Goal: Information Seeking & Learning: Learn about a topic

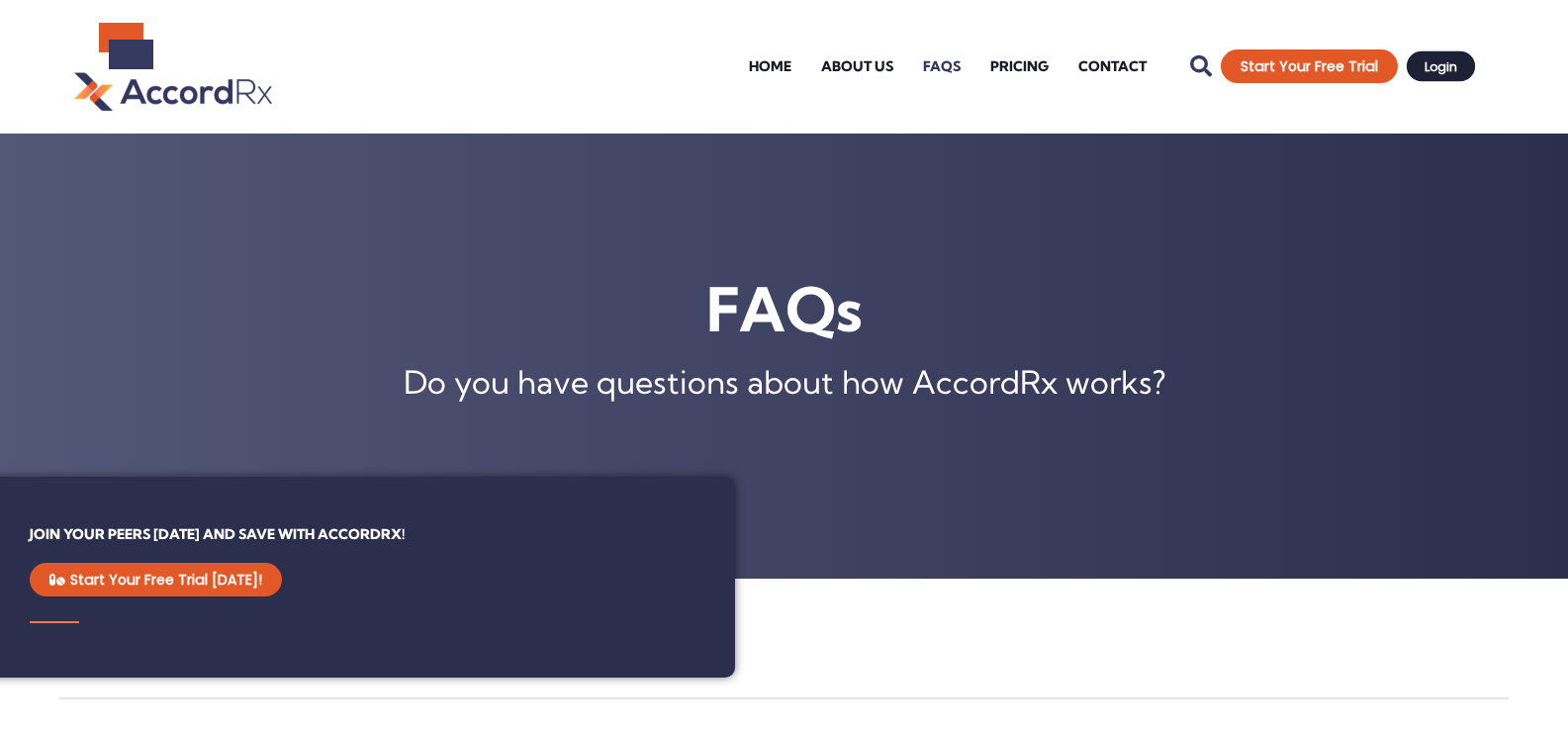
click at [1441, 69] on span "Login" at bounding box center [1440, 66] width 33 height 13
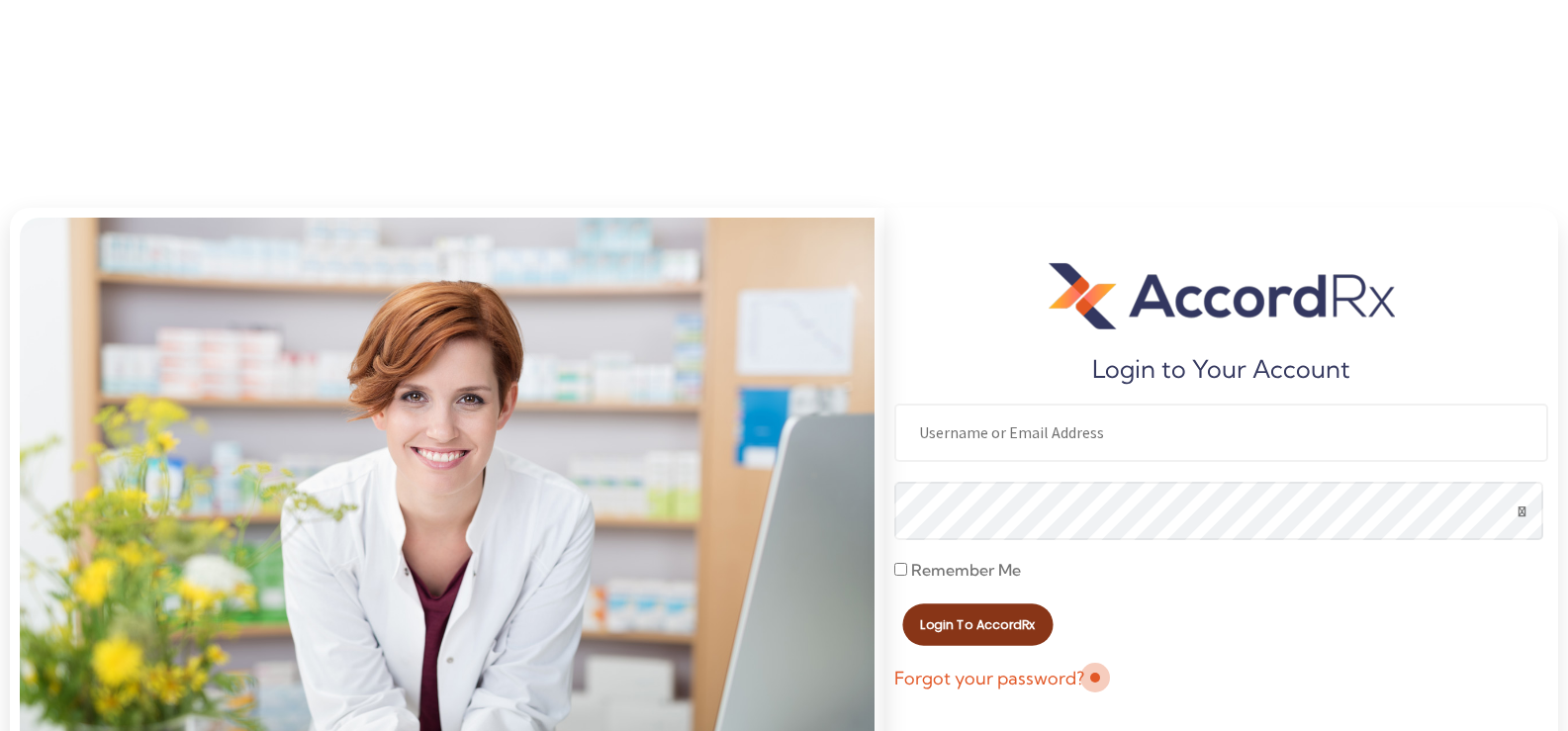
type input "Patsrx84"
click at [957, 628] on span "Login to AccordRx" at bounding box center [978, 624] width 115 height 13
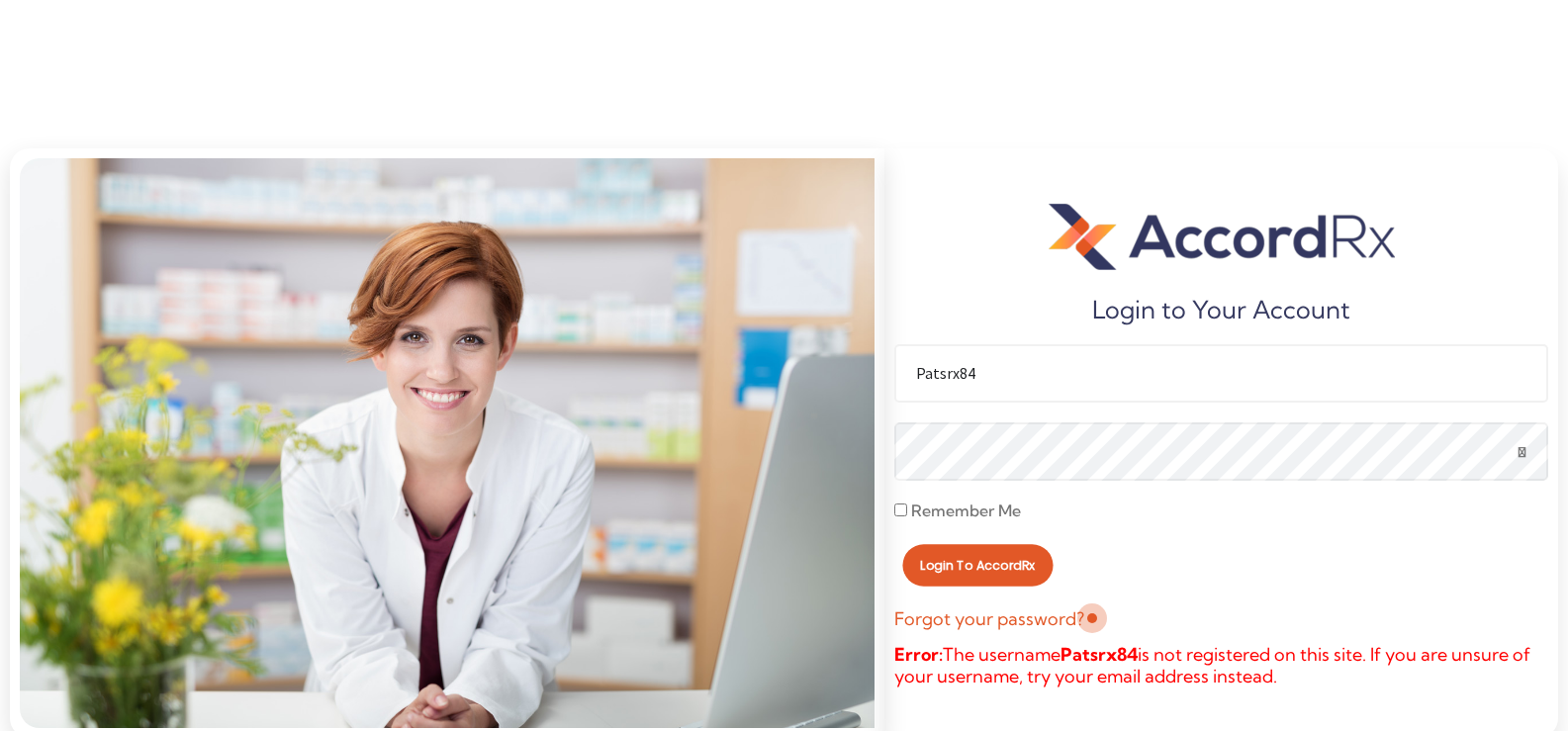
scroll to position [76, 0]
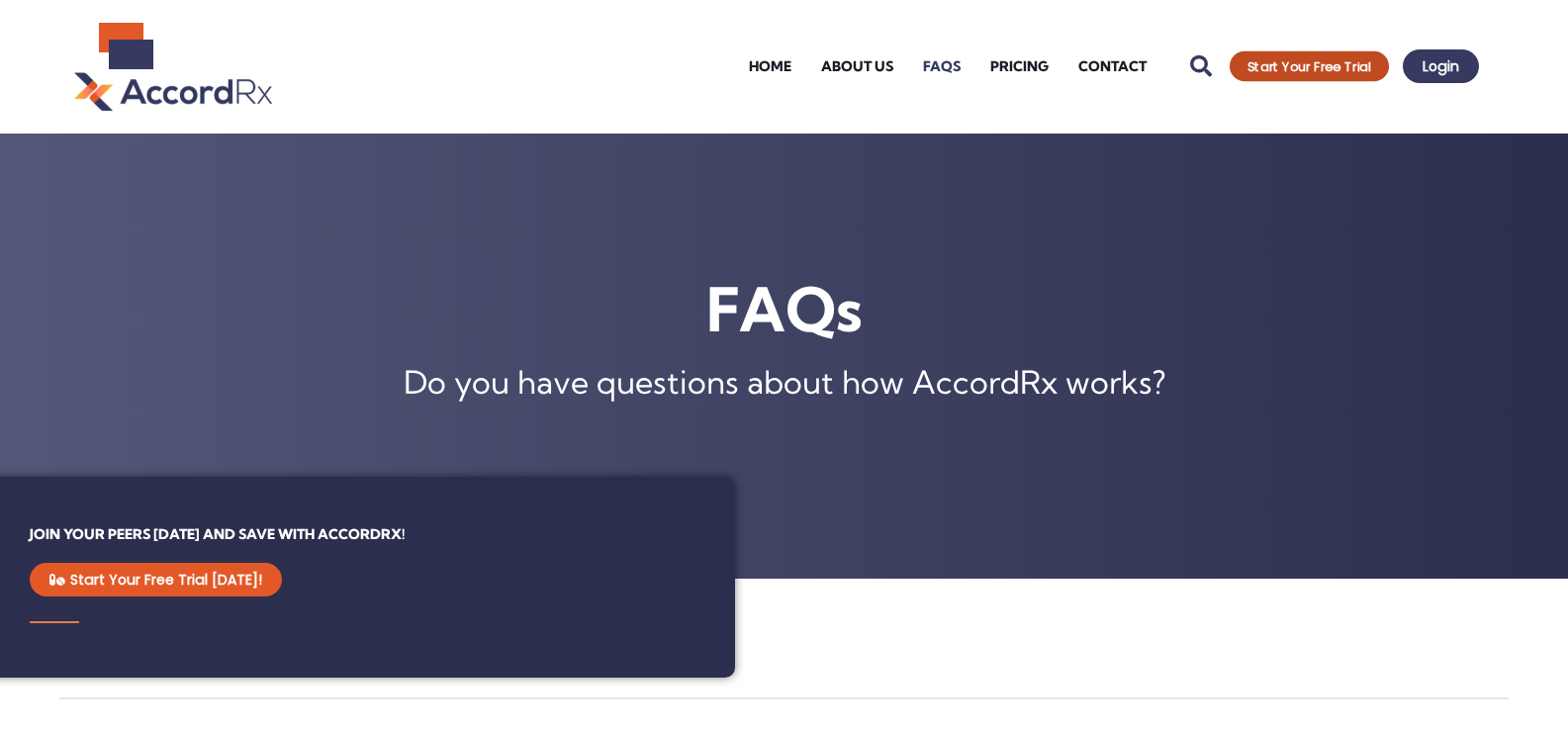
click at [1299, 62] on span "Start Your Free Trial" at bounding box center [1309, 66] width 124 height 13
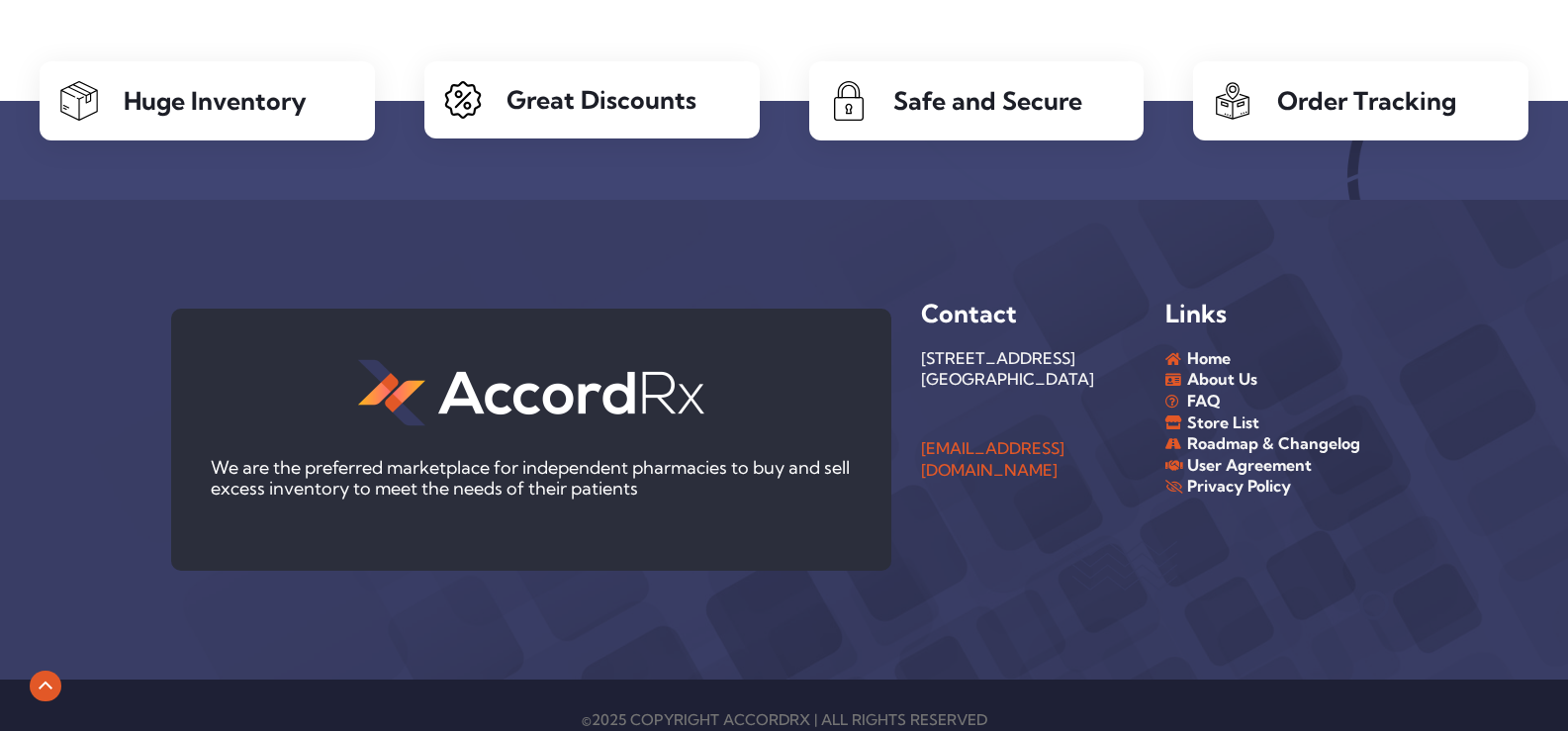
scroll to position [1089, 0]
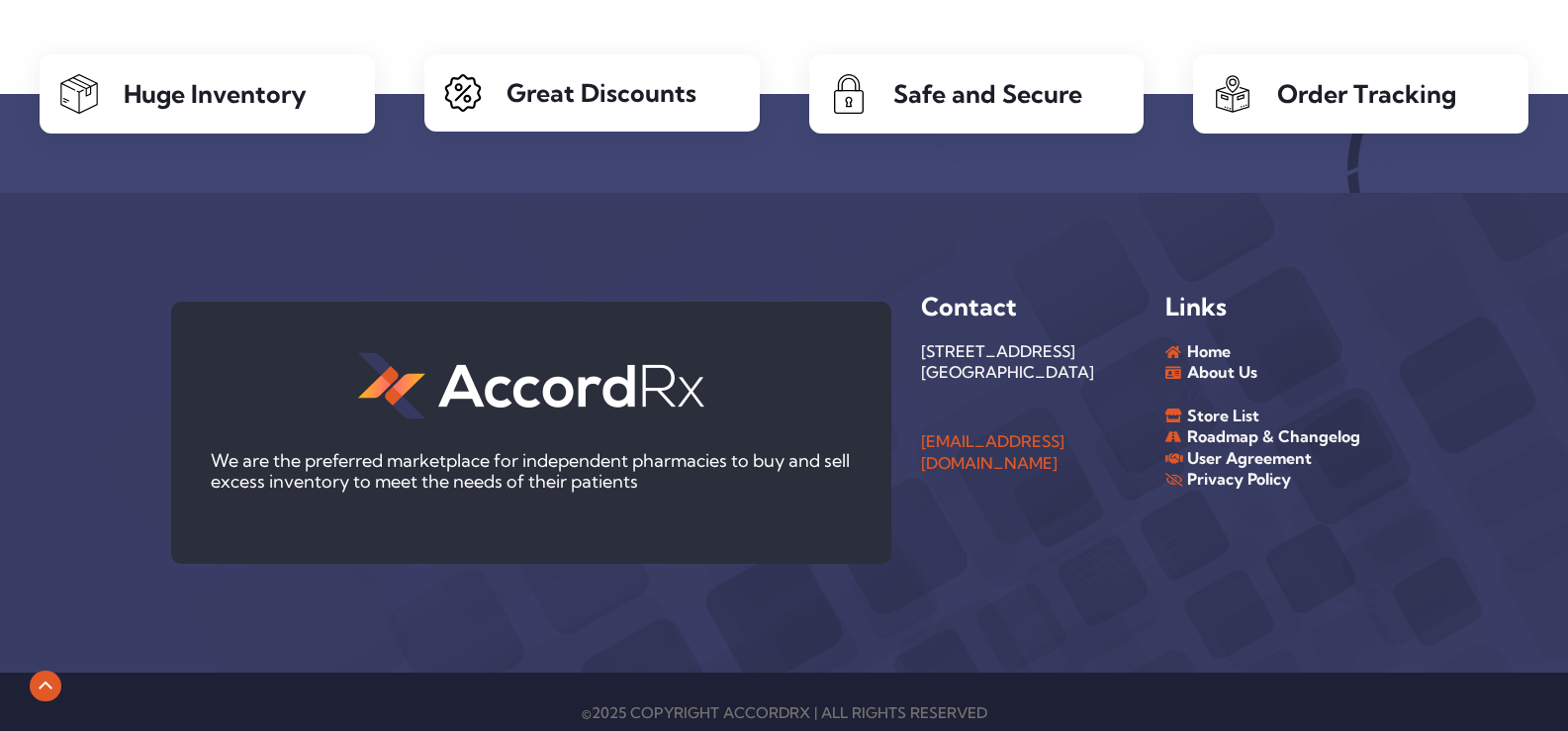
click at [1223, 397] on link "FAQ" at bounding box center [1267, 394] width 204 height 22
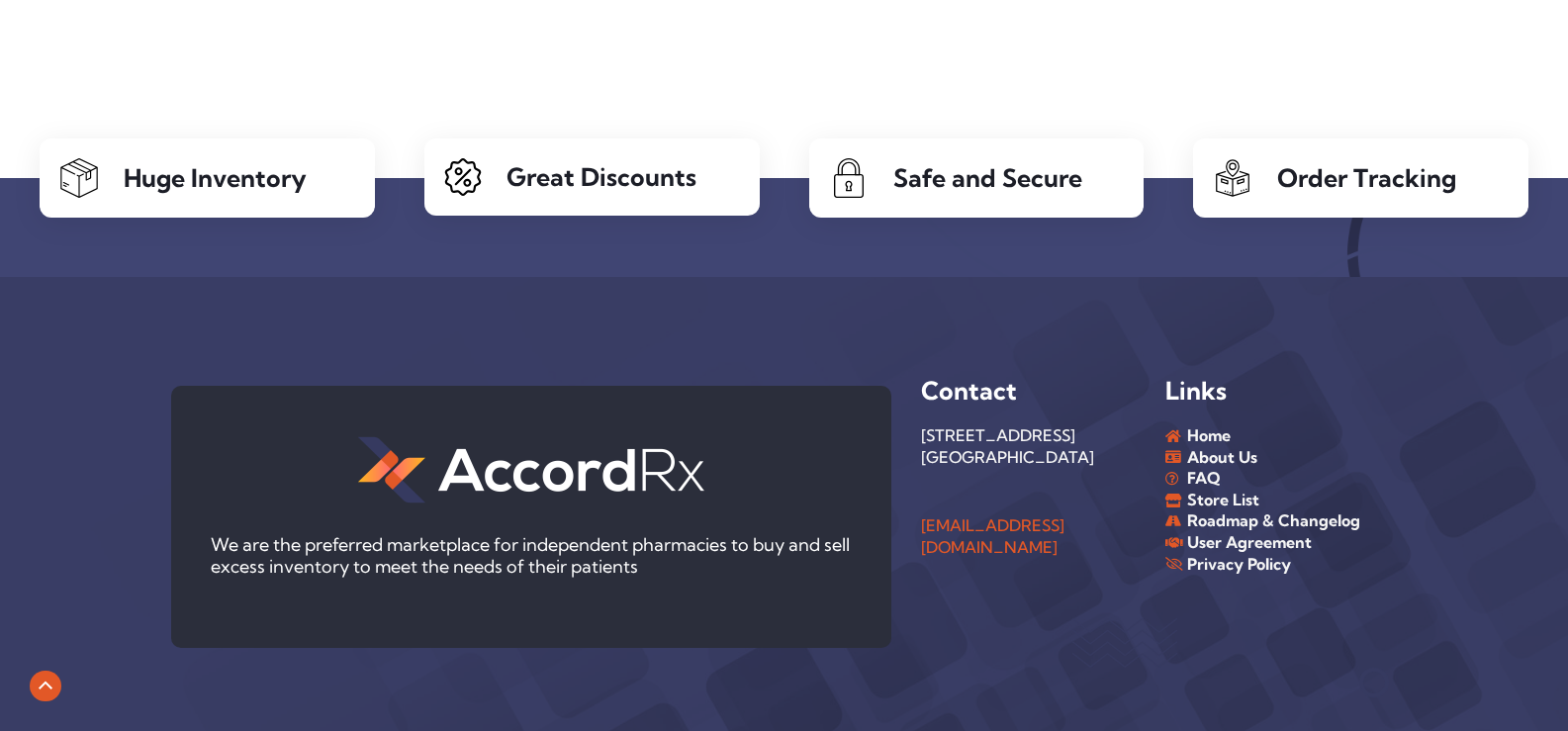
scroll to position [2078, 0]
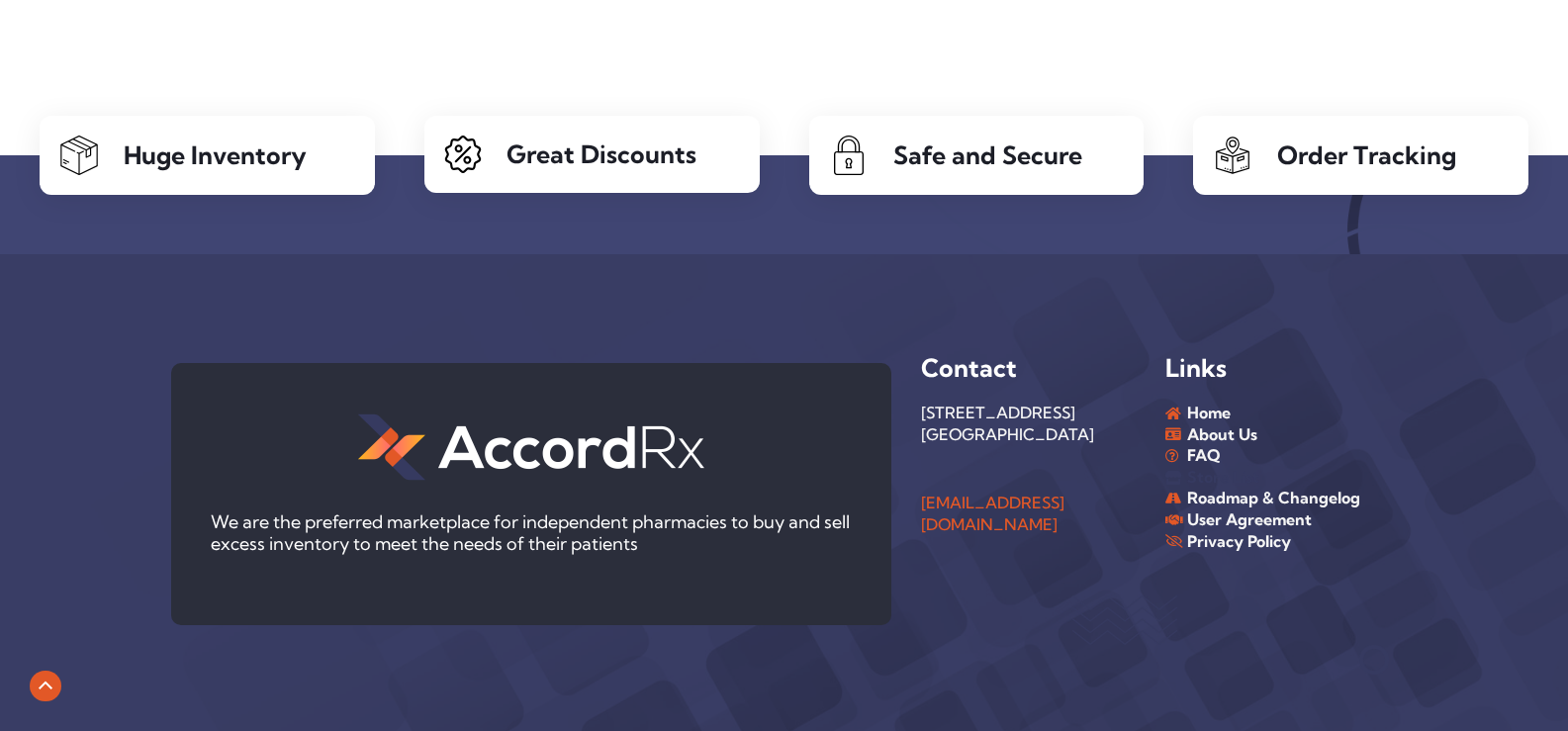
click at [1224, 477] on span "Store List" at bounding box center [1220, 478] width 77 height 22
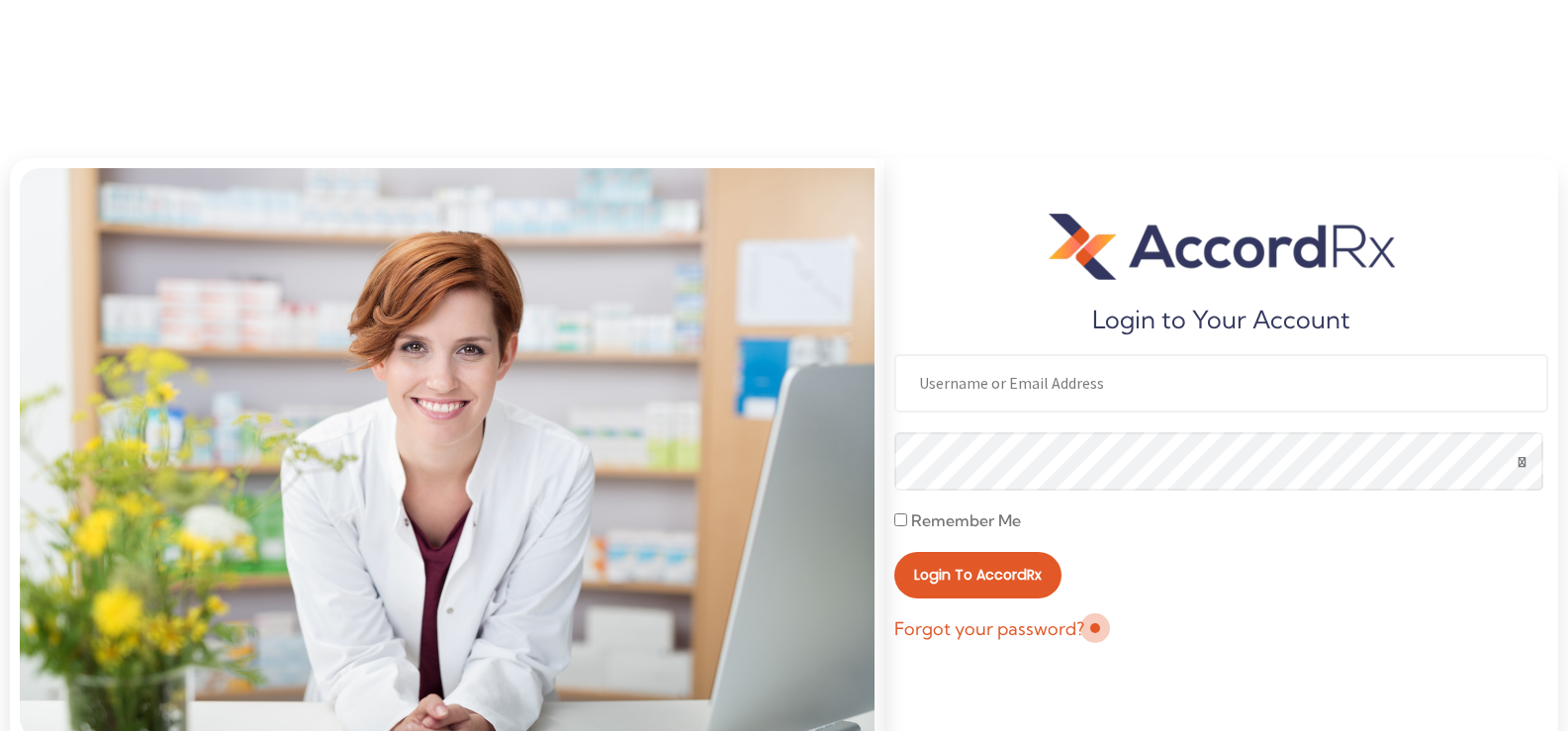
scroll to position [76, 0]
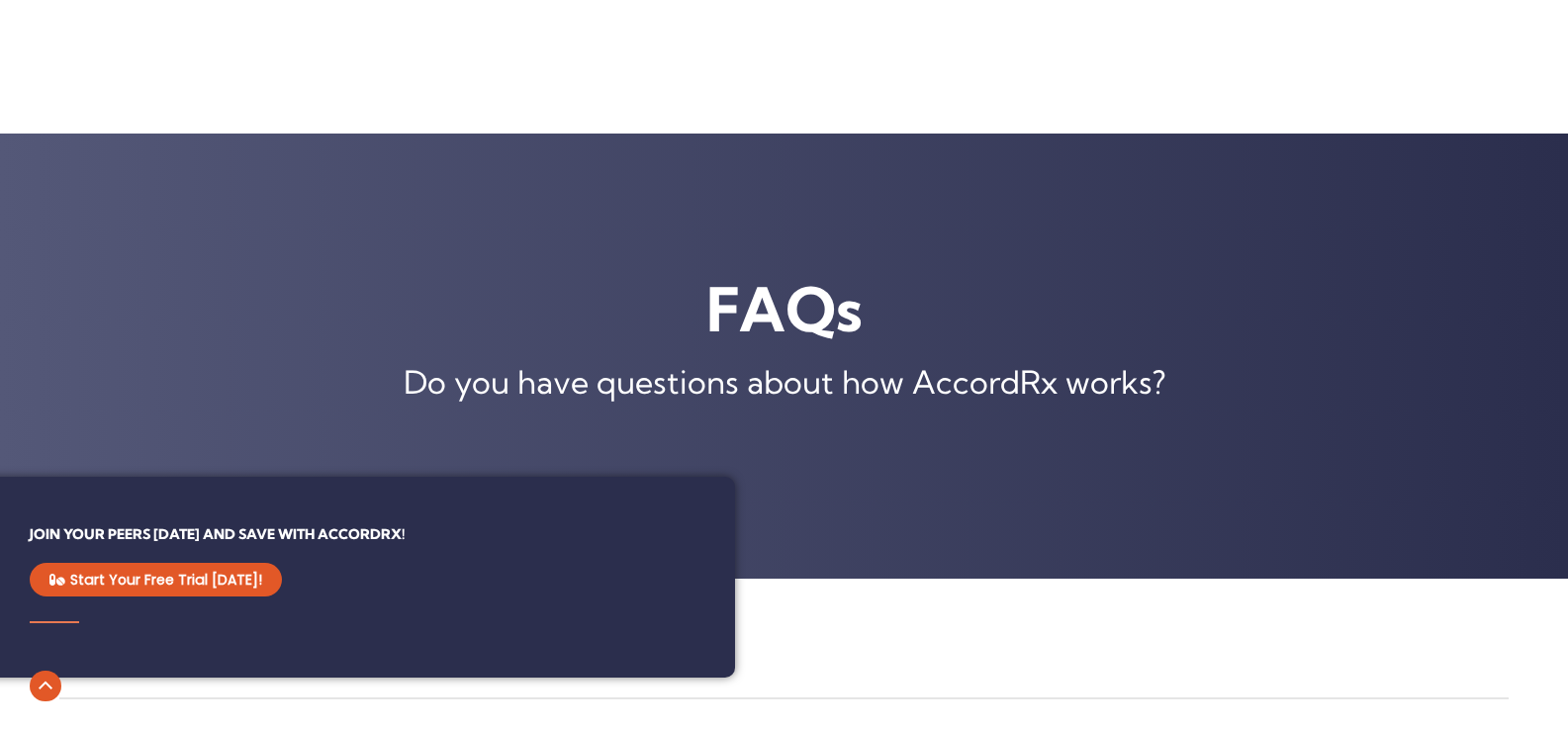
scroll to position [2078, 0]
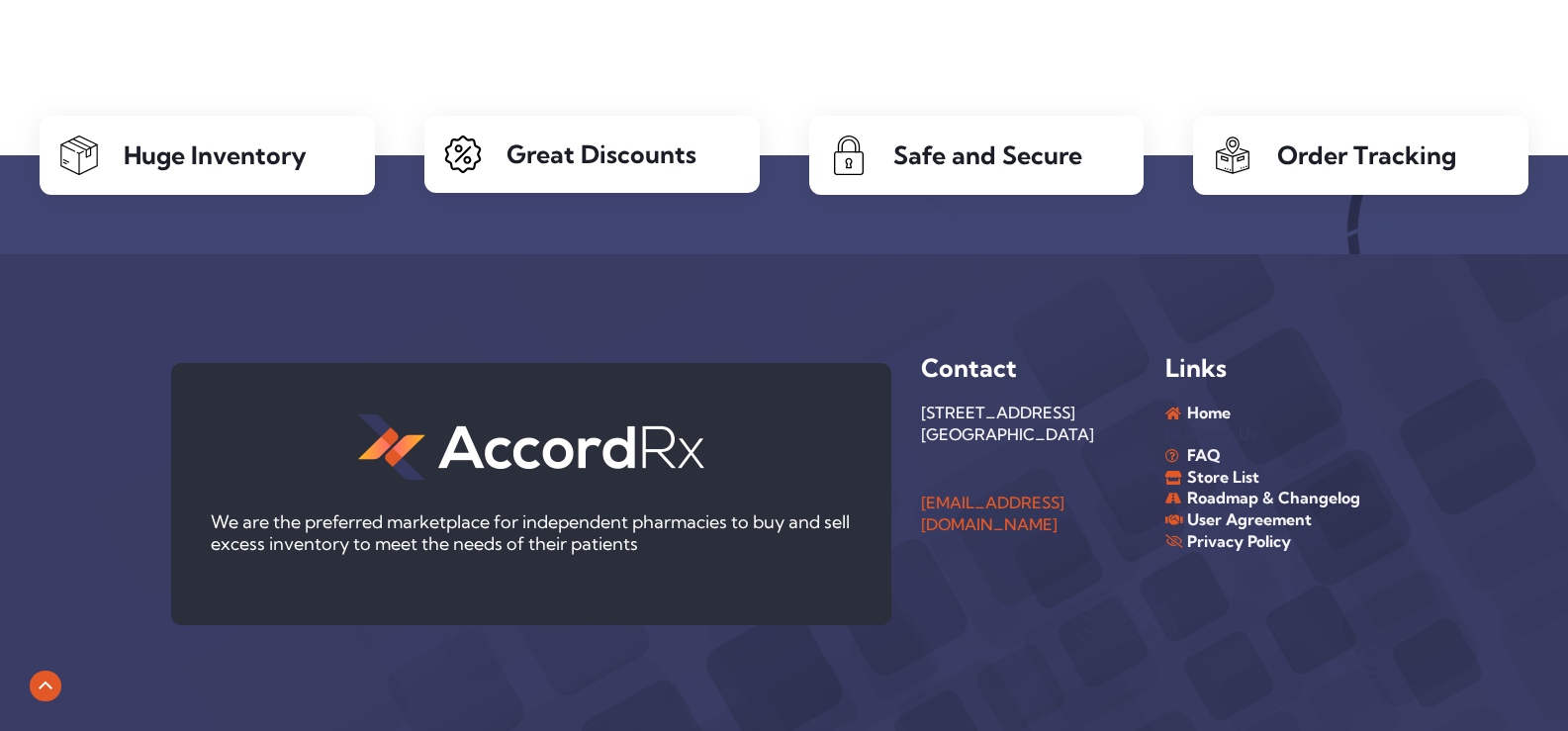
click at [1257, 431] on link "About Us" at bounding box center [1267, 435] width 204 height 22
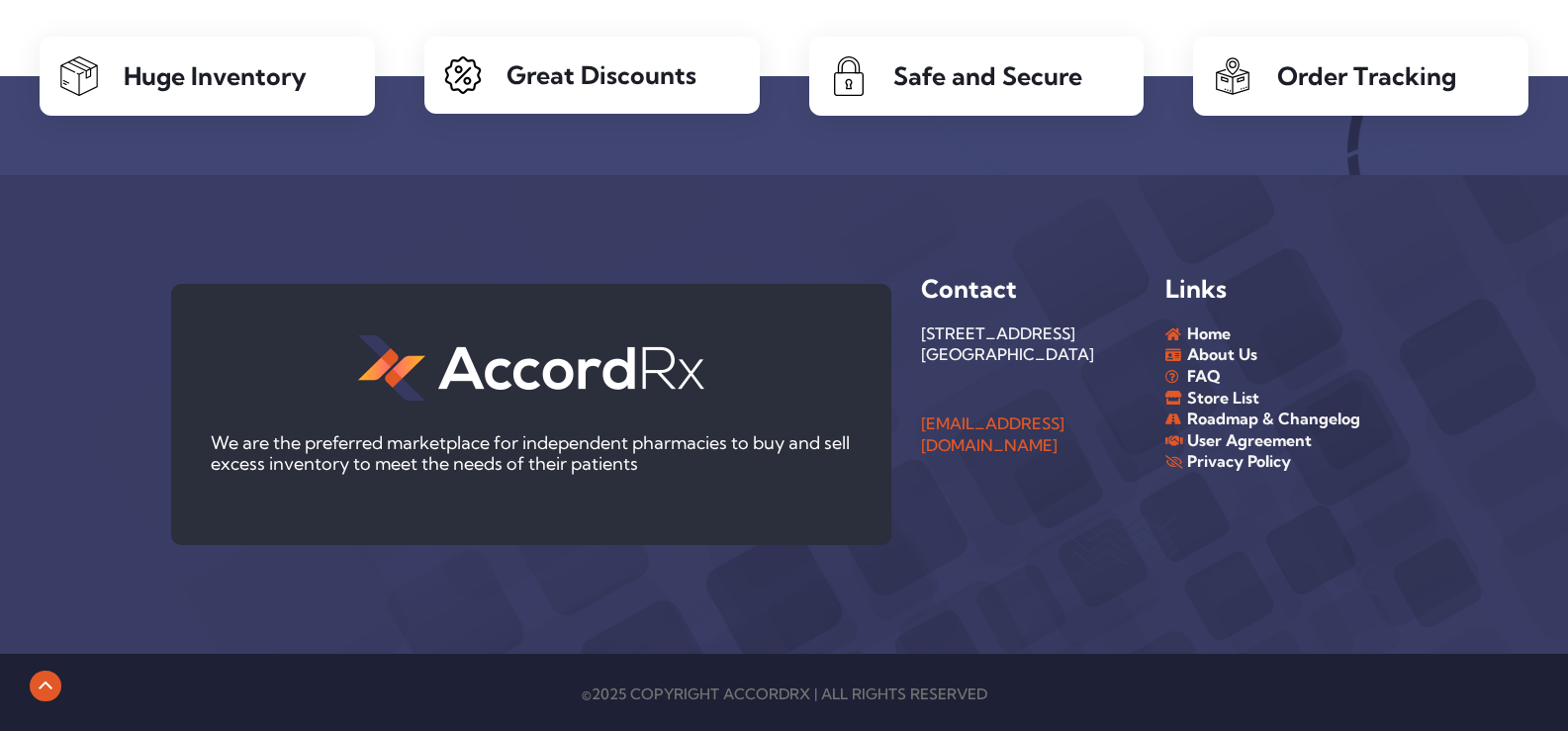
scroll to position [4096, 0]
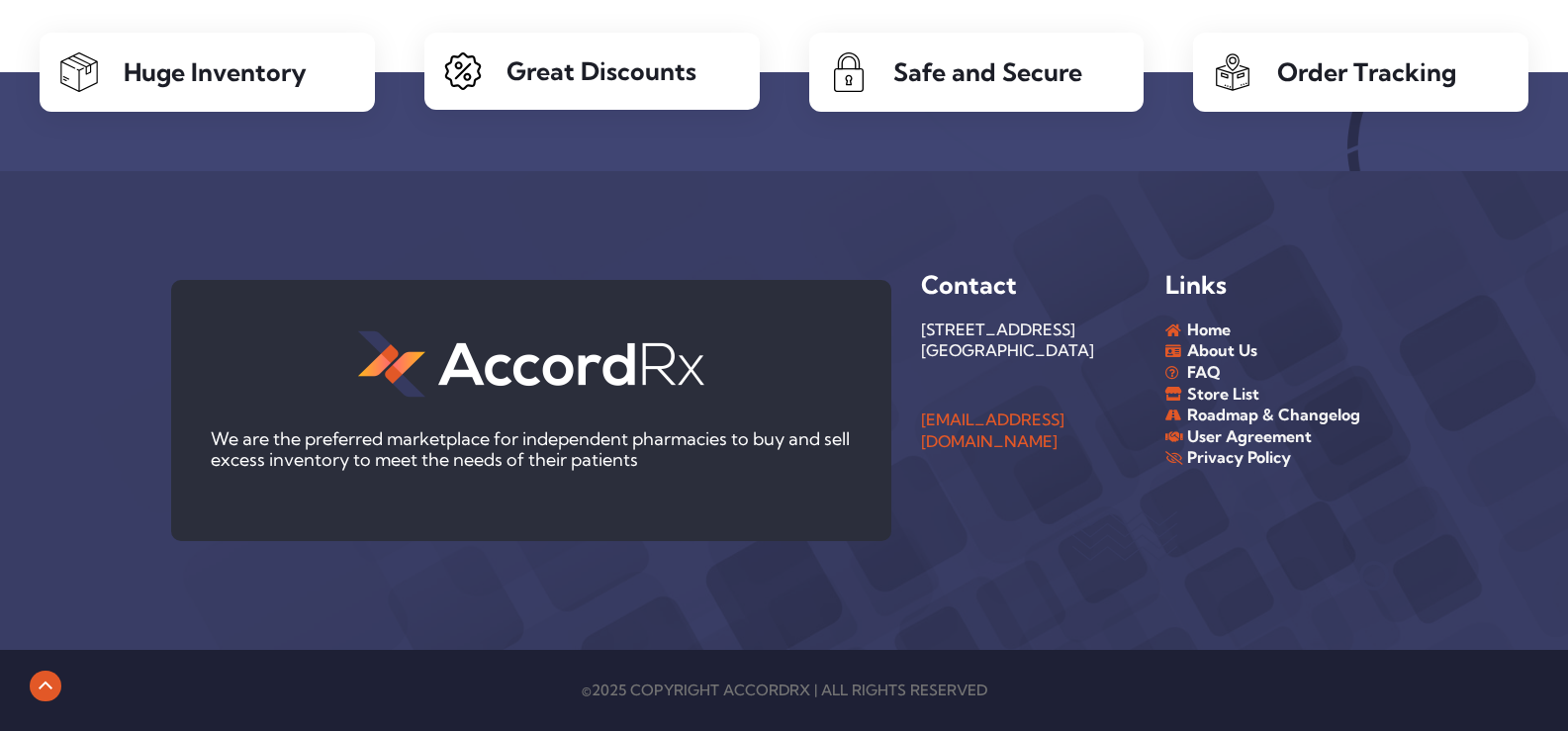
click at [1227, 544] on div at bounding box center [1125, 536] width 215 height 50
click at [39, 686] on icon at bounding box center [46, 687] width 24 height 9
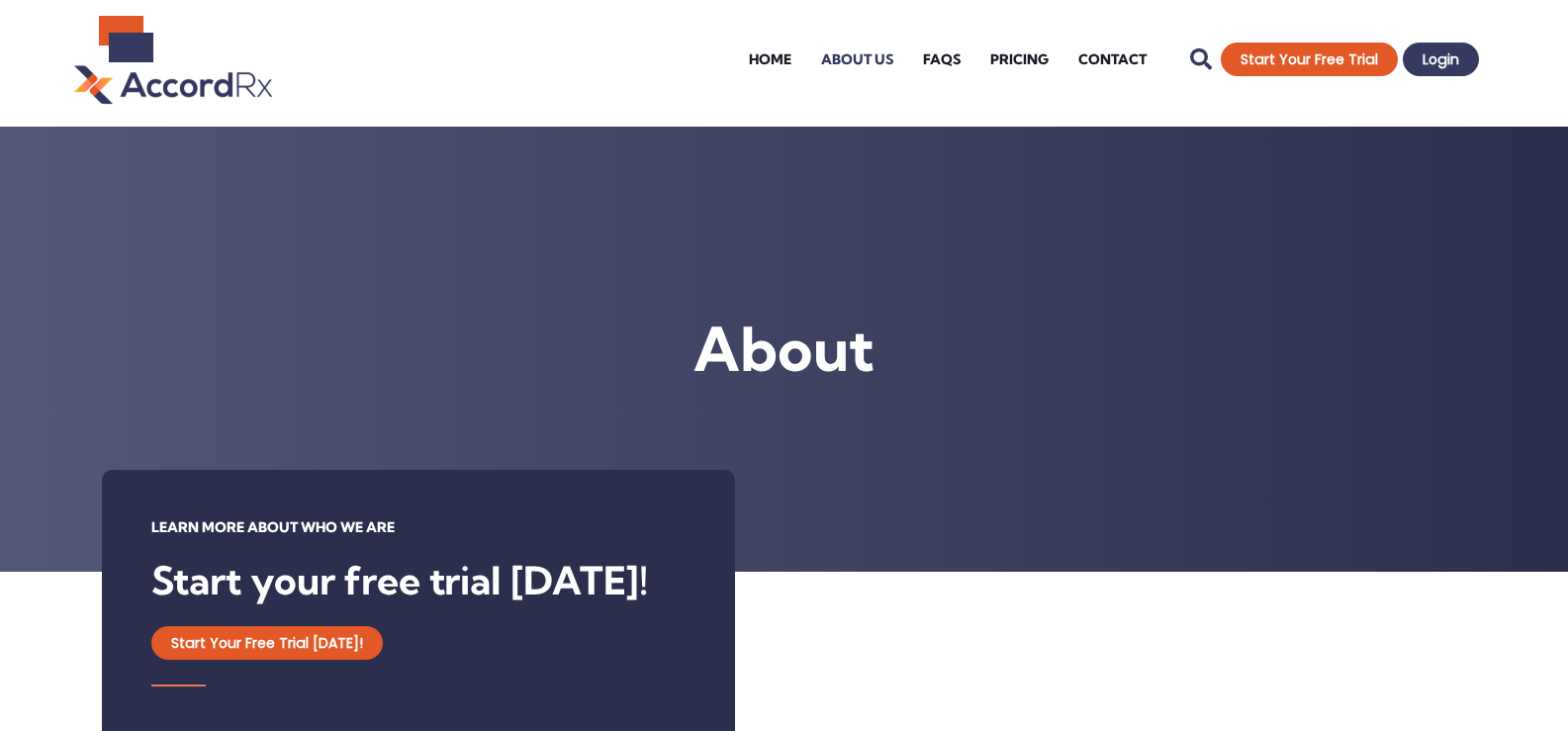
scroll to position [0, 0]
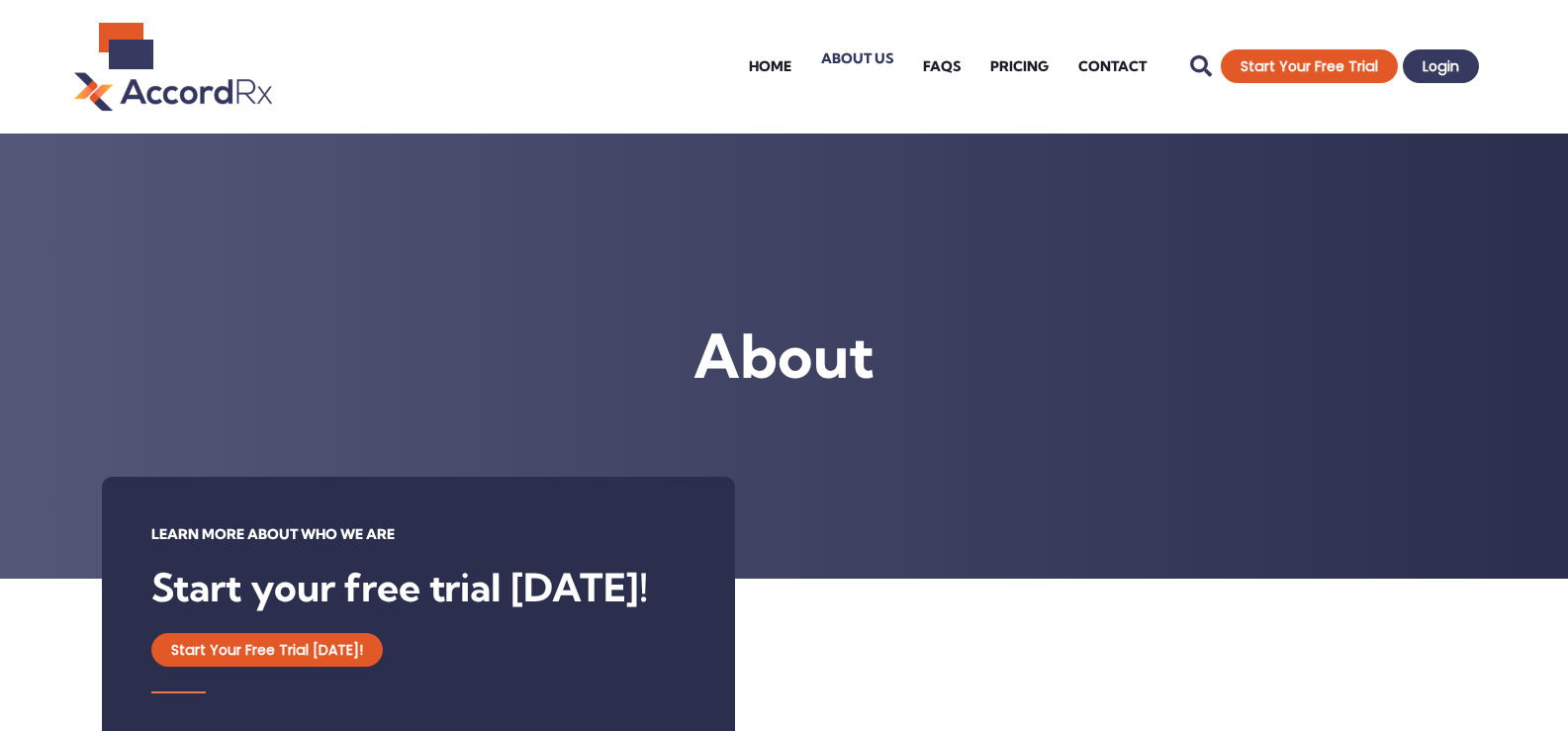
click at [855, 63] on link "About Us" at bounding box center [857, 58] width 102 height 79
click at [1017, 62] on link "Pricing" at bounding box center [1019, 58] width 88 height 79
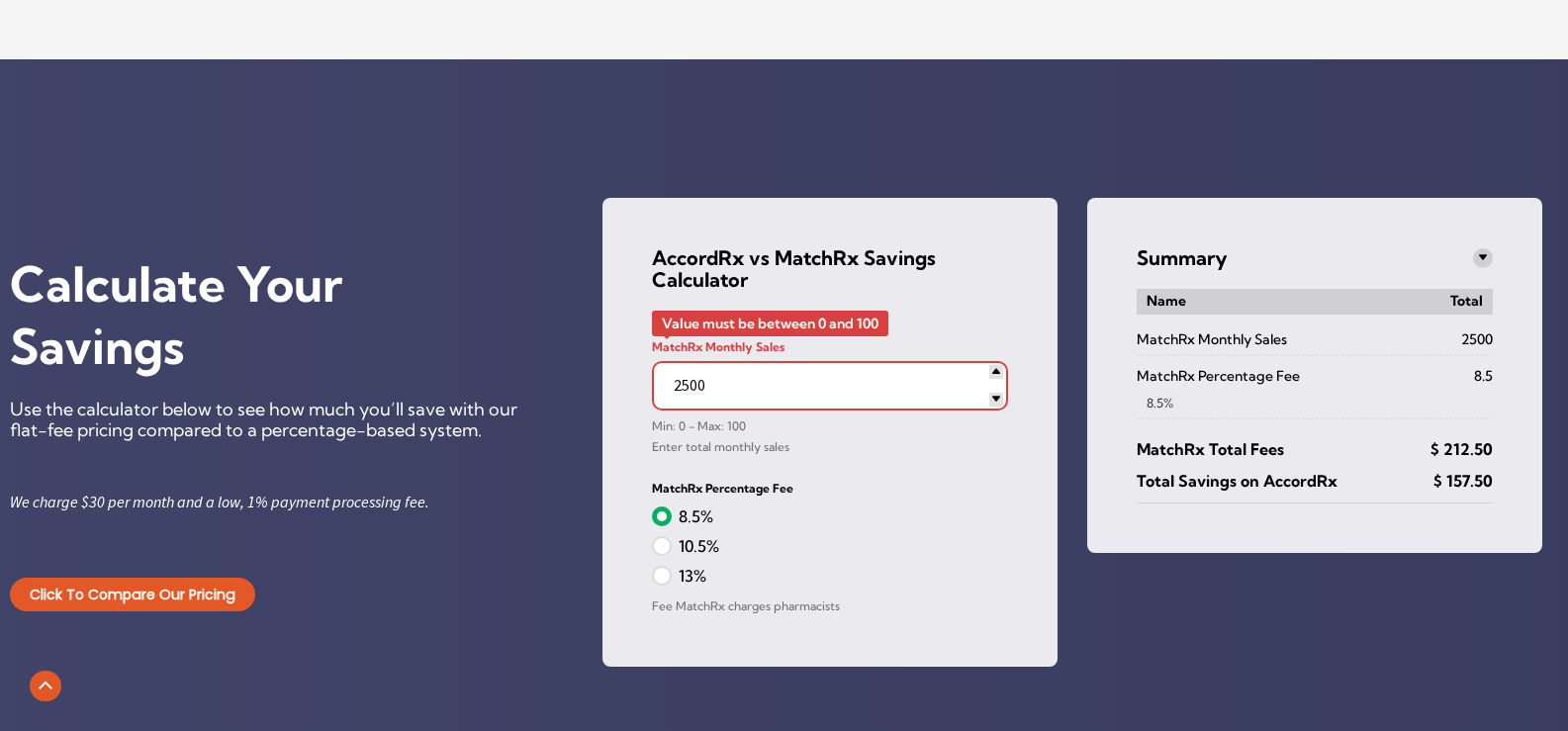
scroll to position [2276, 0]
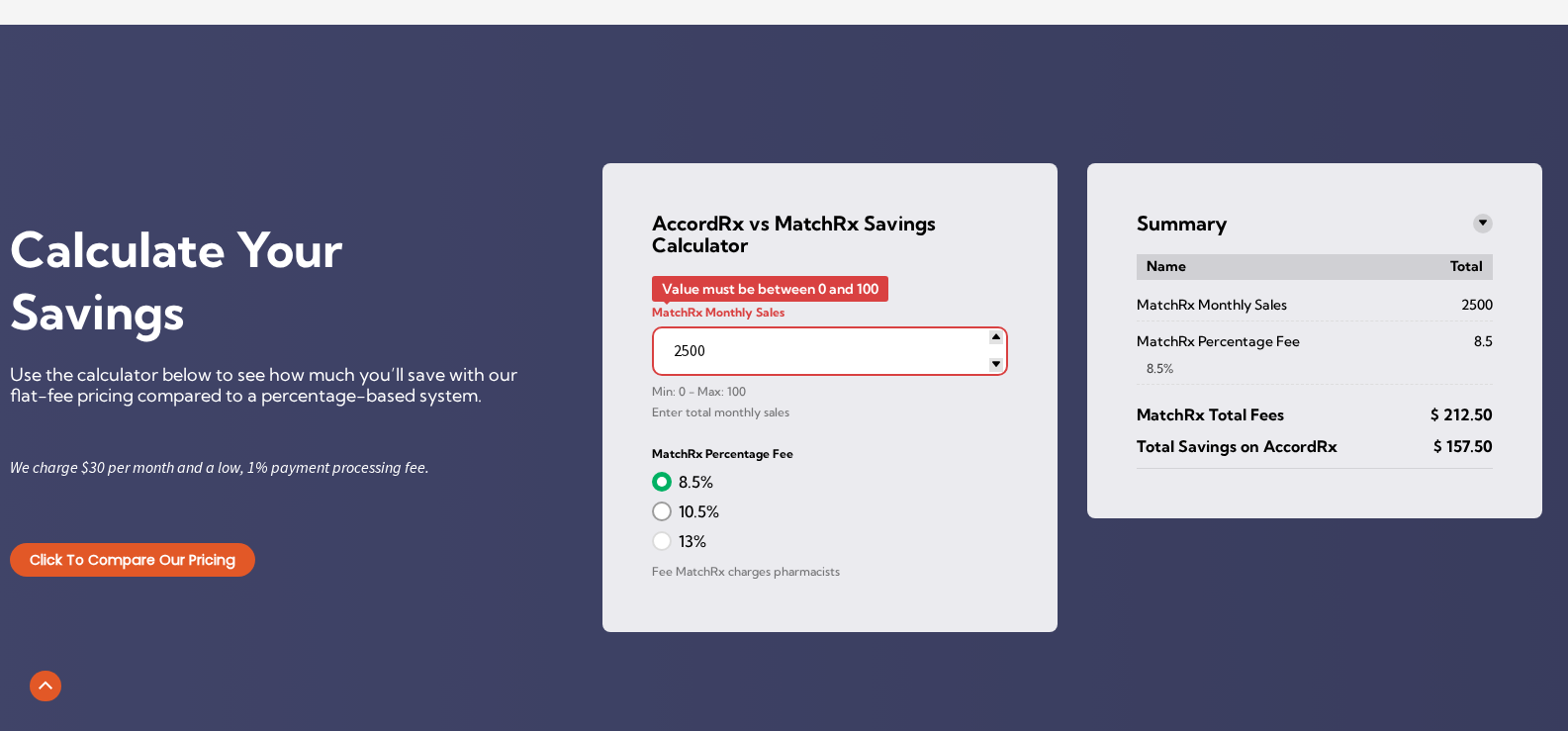
click at [656, 512] on input "10.5%" at bounding box center [662, 511] width 20 height 20
click at [758, 364] on input "2500" at bounding box center [829, 352] width 356 height 50
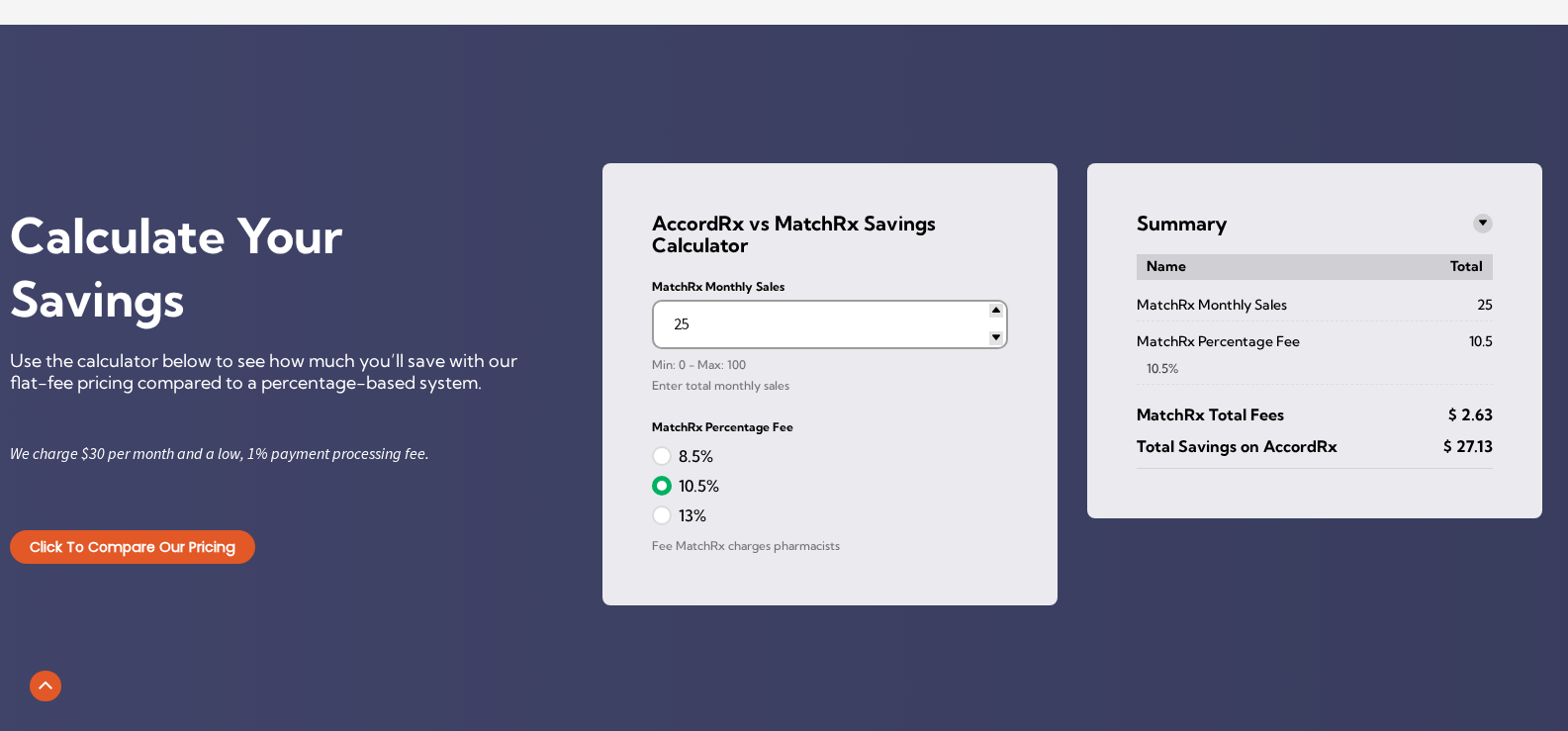
type input "2"
type input "3500"
